Goal: Task Accomplishment & Management: Use online tool/utility

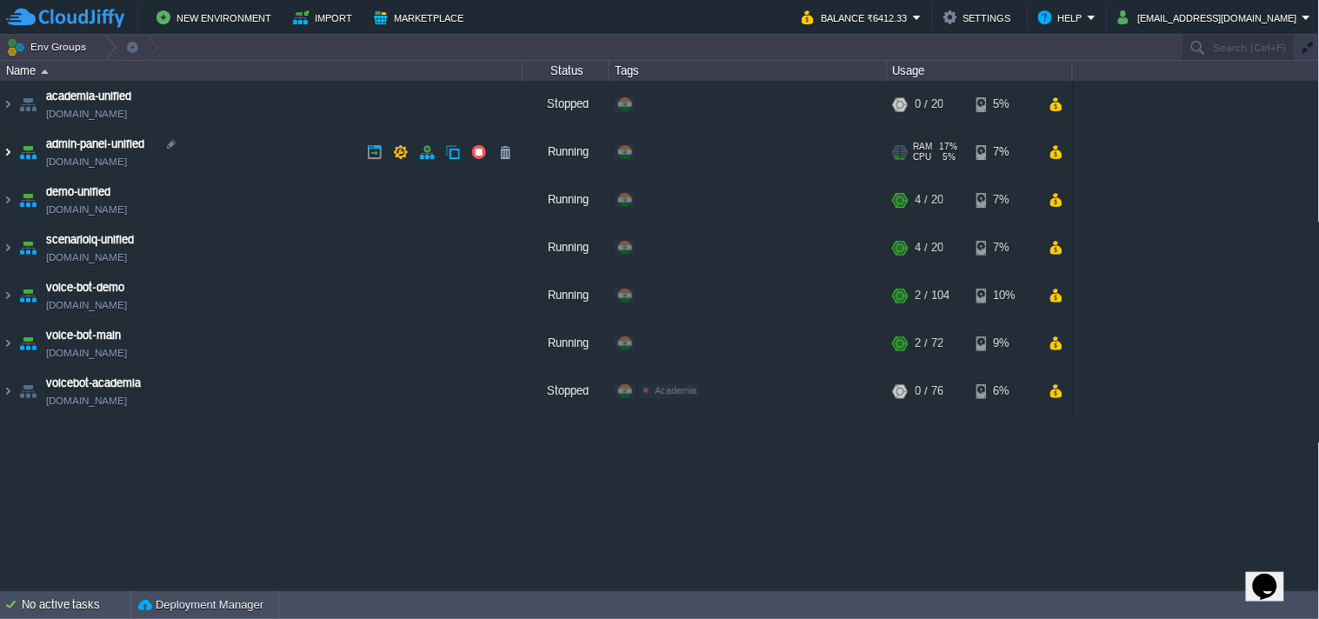
click at [10, 155] on img at bounding box center [8, 152] width 14 height 47
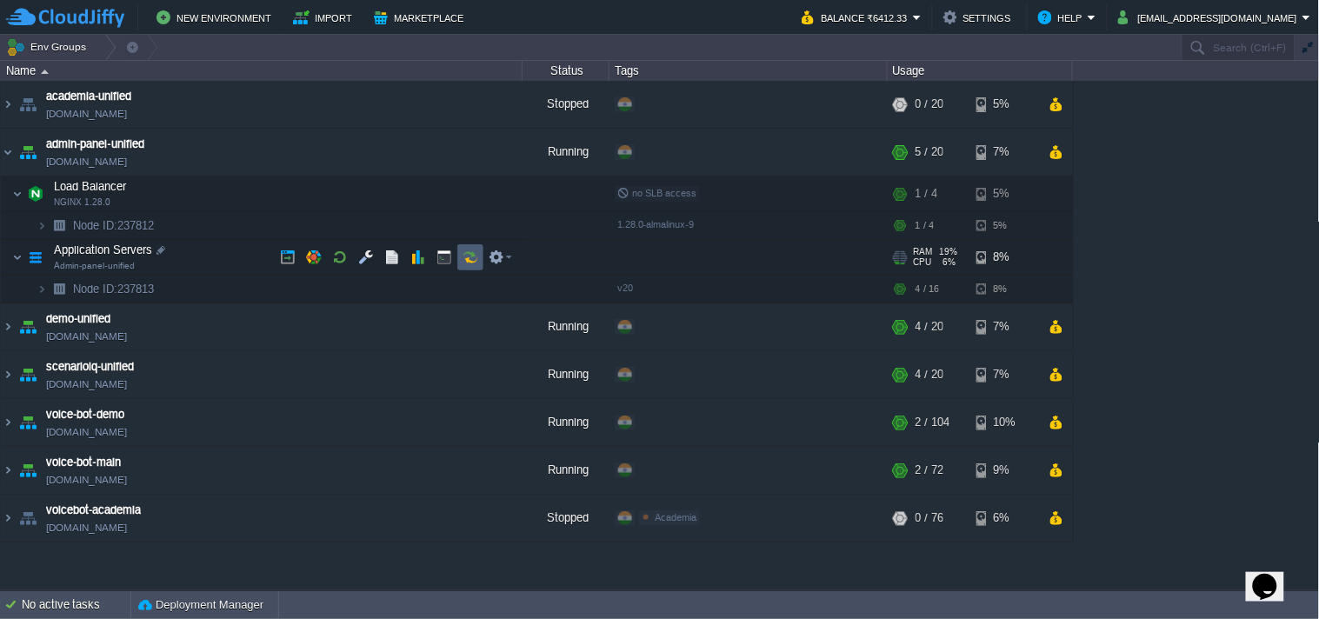
click at [473, 264] on button "button" at bounding box center [470, 257] width 16 height 16
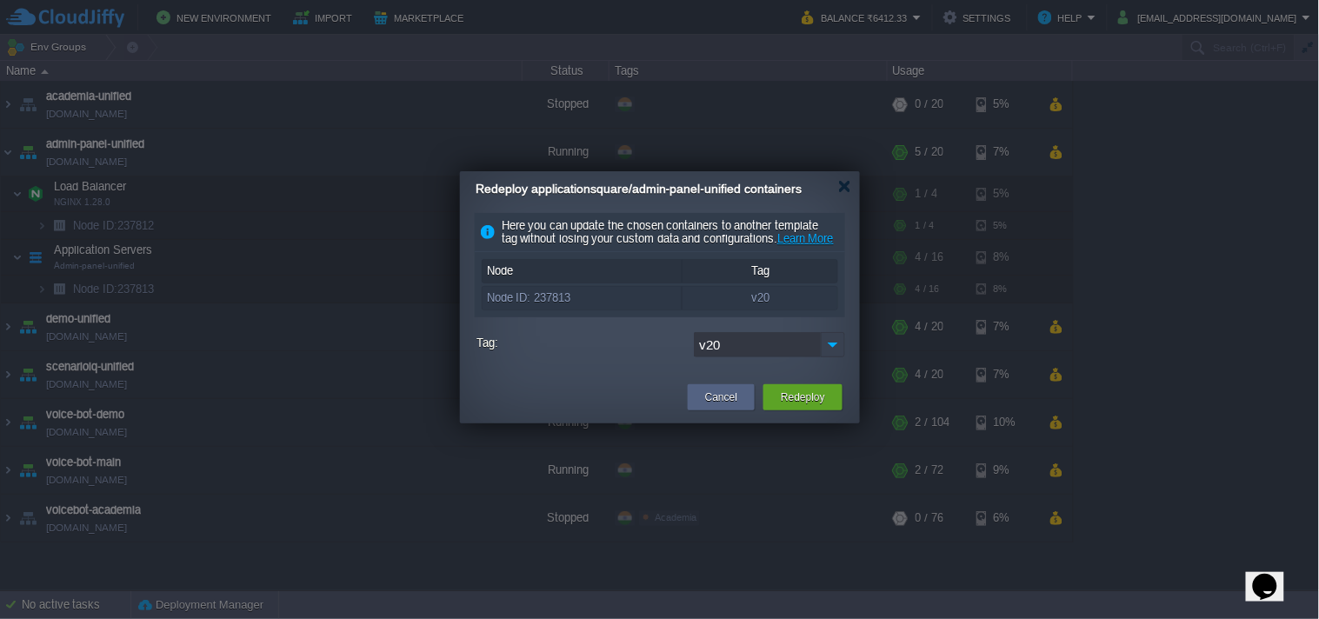
click at [835, 357] on img at bounding box center [833, 344] width 24 height 25
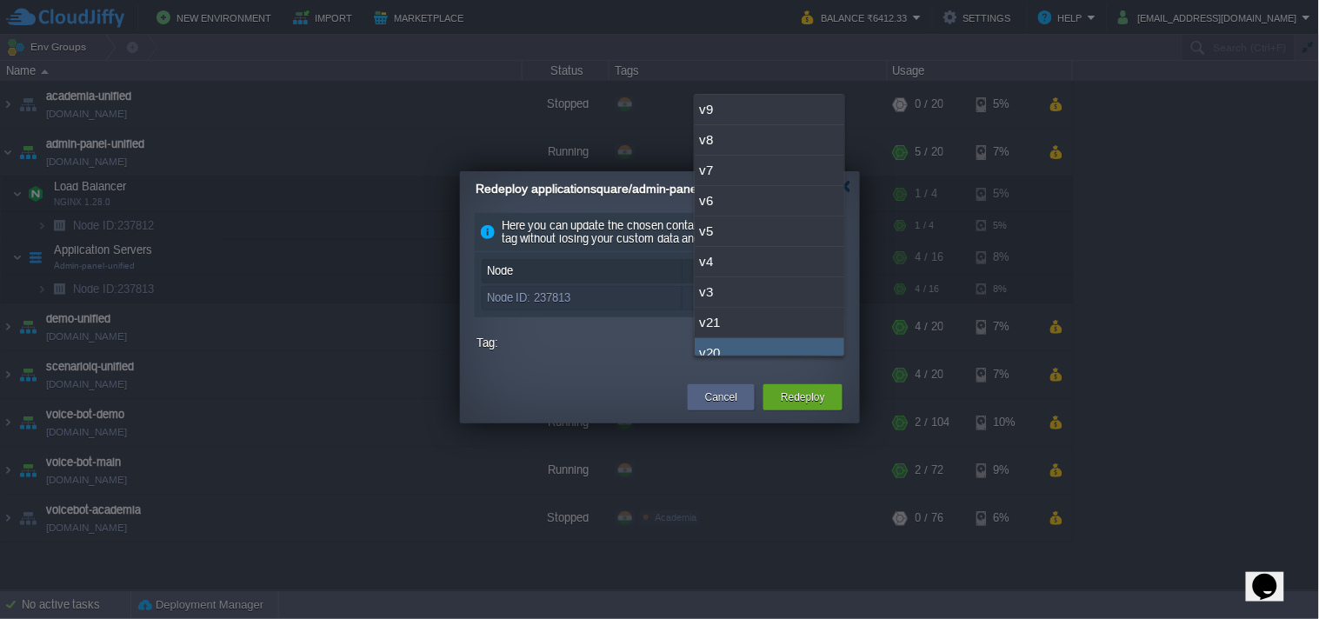
scroll to position [13, 0]
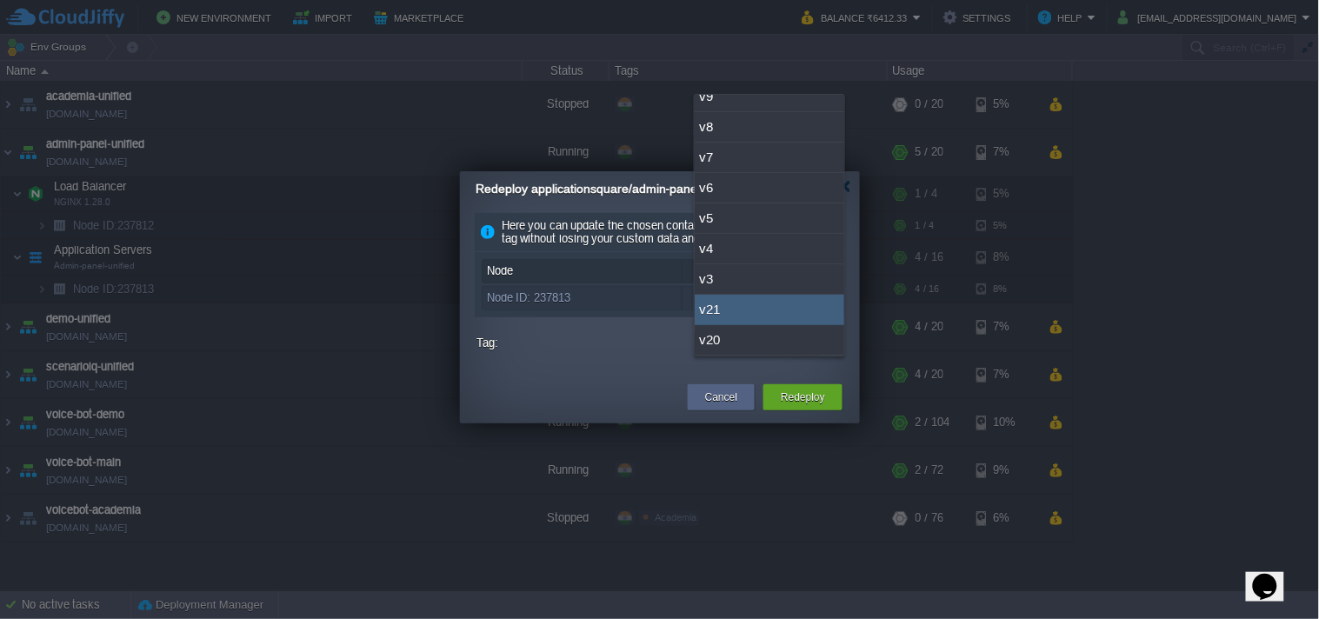
click at [754, 313] on div "v21" at bounding box center [770, 310] width 150 height 30
type input "v21"
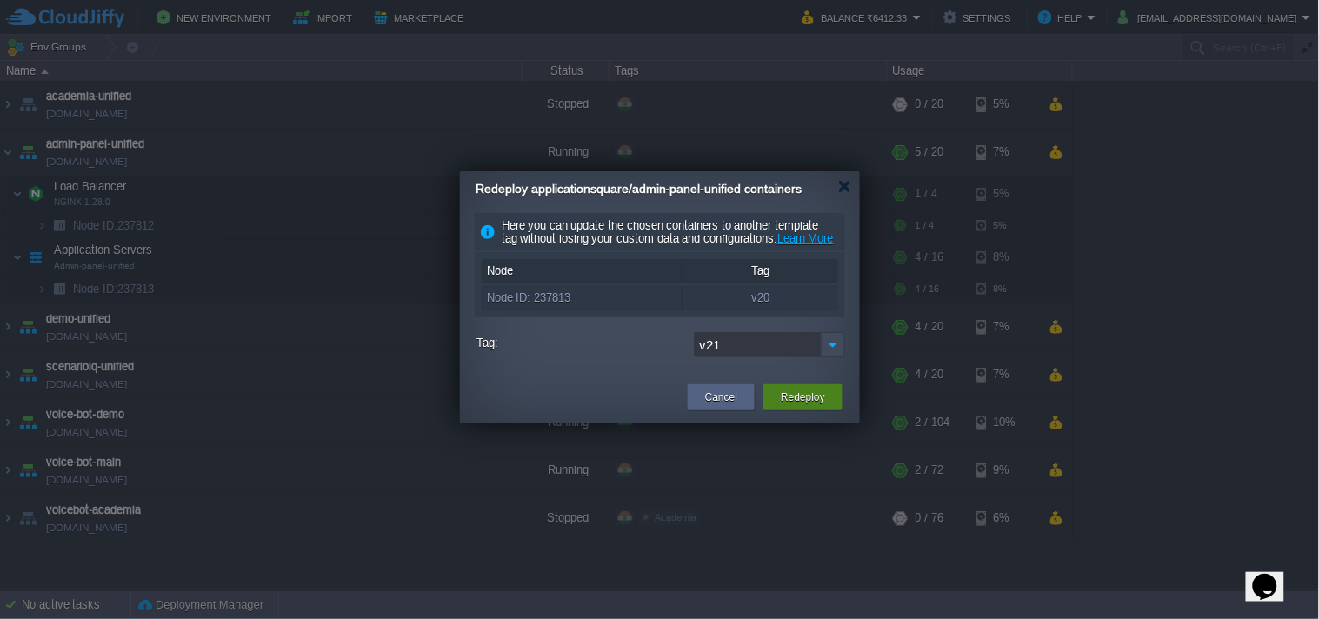
click at [792, 406] on button "Redeploy" at bounding box center [803, 397] width 44 height 17
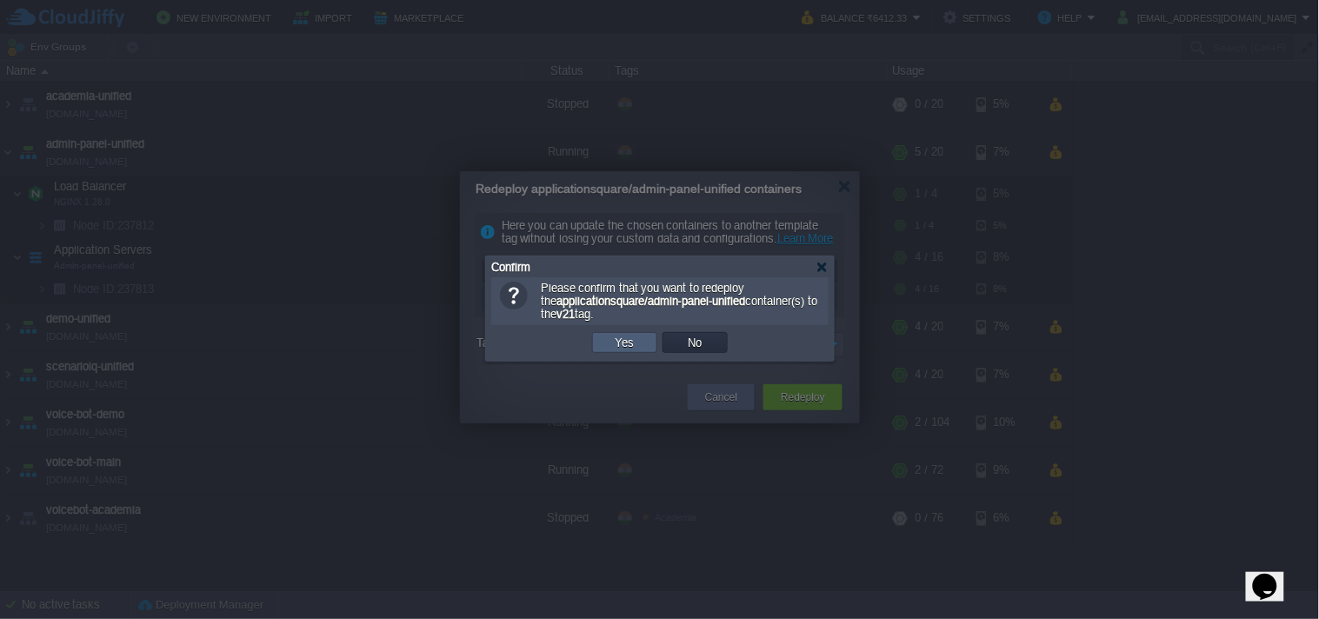
click at [624, 334] on td "Yes" at bounding box center [624, 342] width 65 height 21
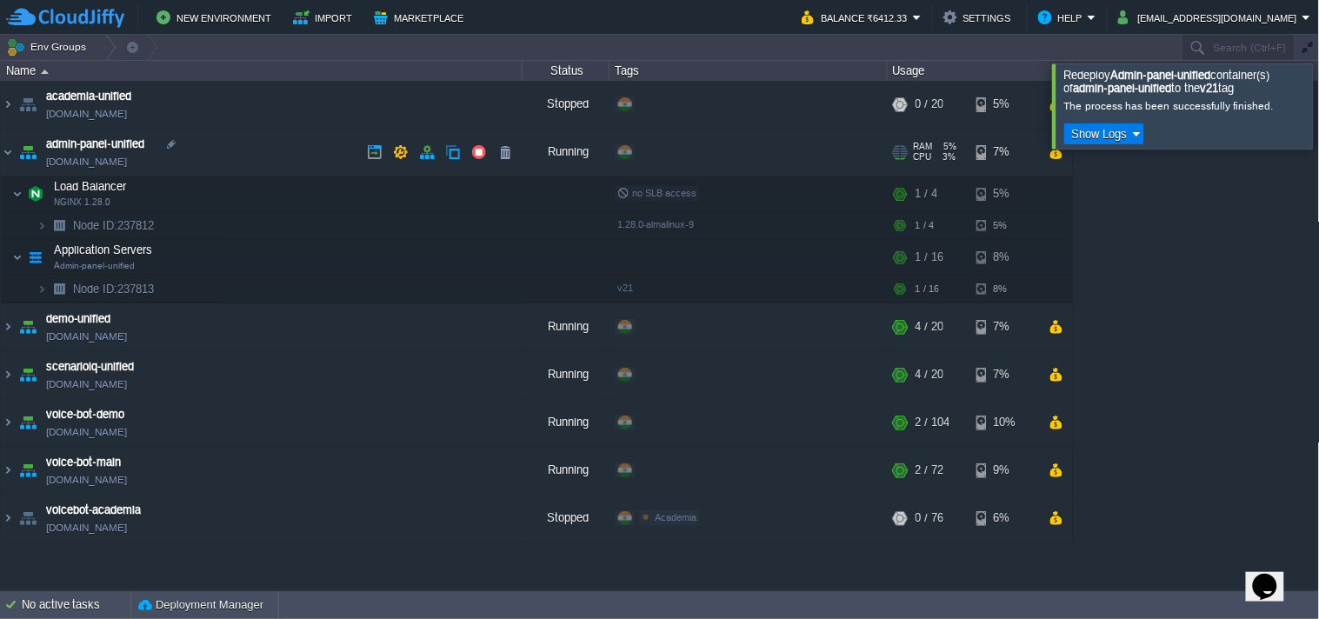
click at [127, 165] on link "[DOMAIN_NAME]" at bounding box center [86, 161] width 81 height 17
click at [127, 161] on link "[DOMAIN_NAME]" at bounding box center [86, 161] width 81 height 17
click at [127, 158] on link "[DOMAIN_NAME]" at bounding box center [86, 161] width 81 height 17
click at [127, 162] on link "[DOMAIN_NAME]" at bounding box center [86, 161] width 81 height 17
